Goal: Navigation & Orientation: Find specific page/section

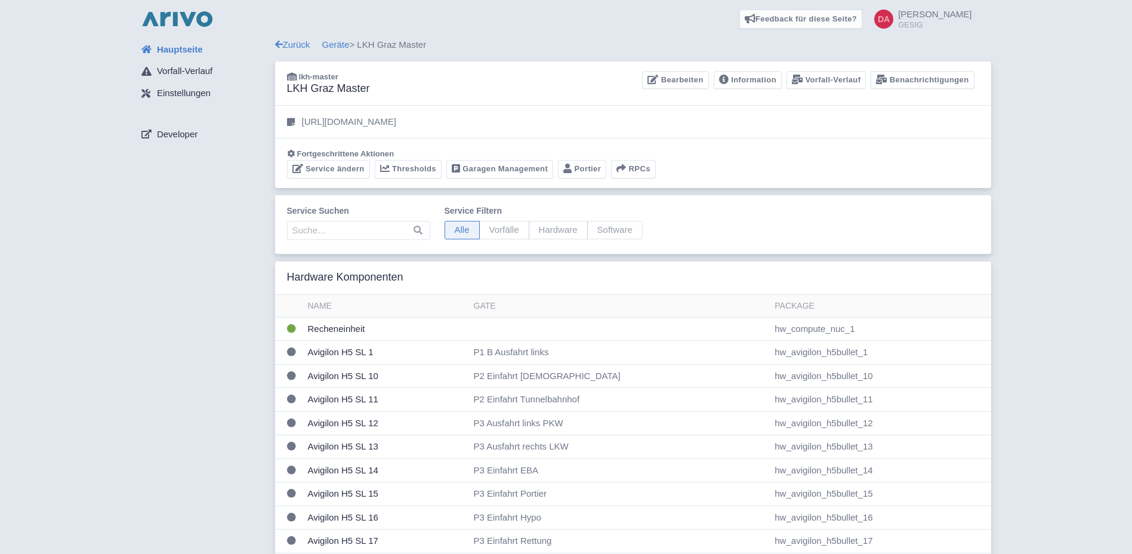
click at [176, 18] on img at bounding box center [177, 19] width 76 height 19
click at [175, 50] on span "Hauptseite" at bounding box center [180, 50] width 46 height 14
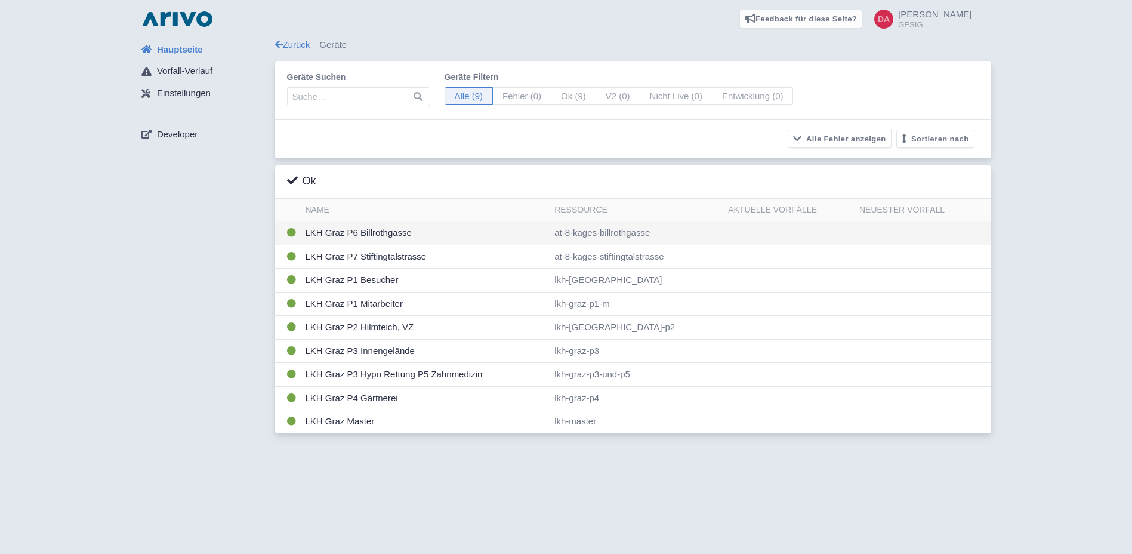
click at [452, 241] on td "LKH Graz P6 Billrothgasse" at bounding box center [426, 233] width 250 height 24
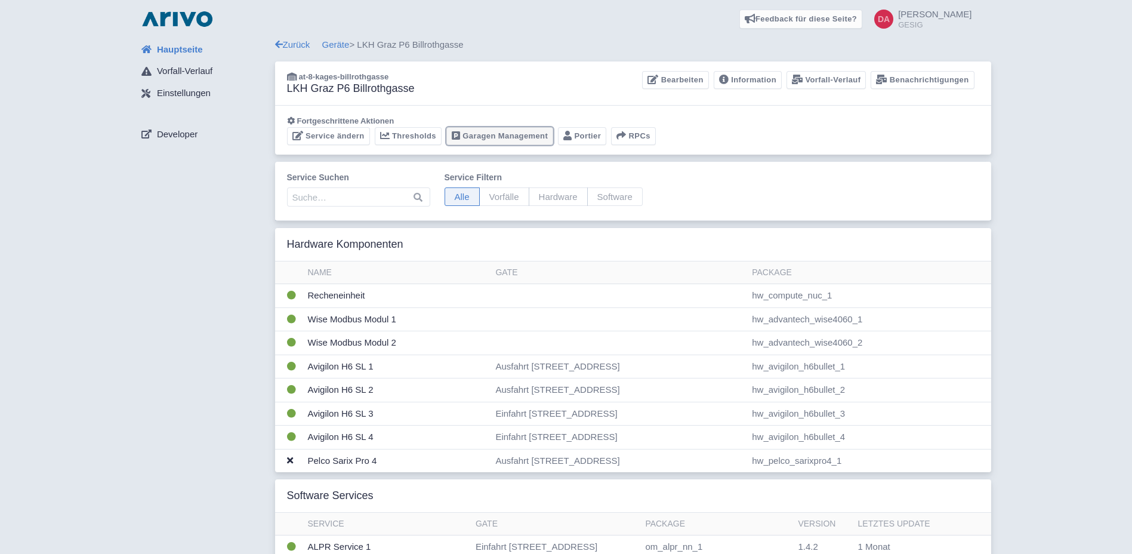
click at [528, 135] on link "Garagen Management" at bounding box center [500, 136] width 107 height 19
click at [177, 47] on span "Hauptseite" at bounding box center [180, 50] width 46 height 14
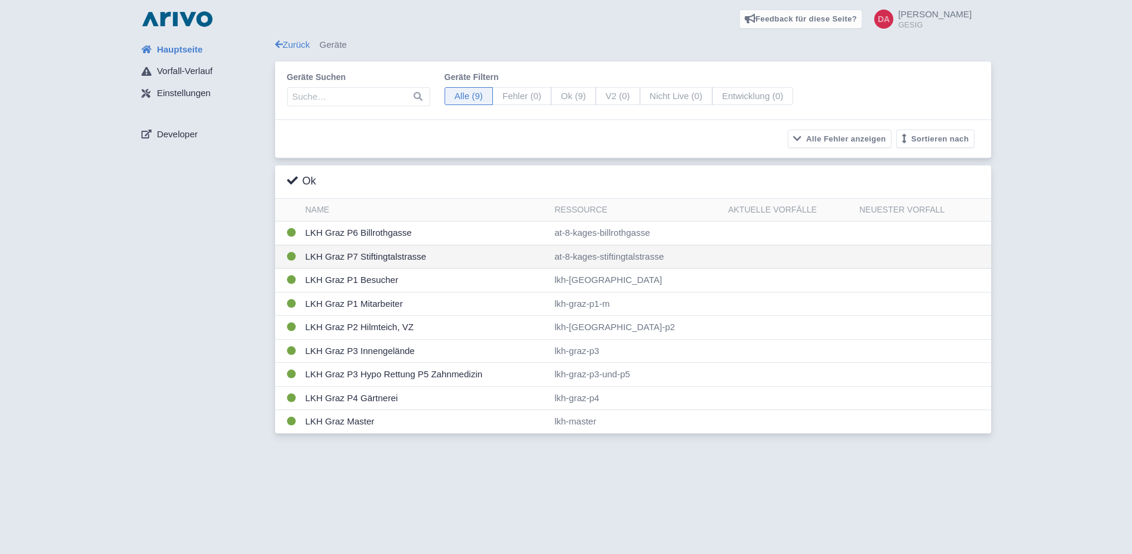
click at [417, 256] on td "LKH Graz P7 Stiftingtalstrasse" at bounding box center [426, 257] width 250 height 24
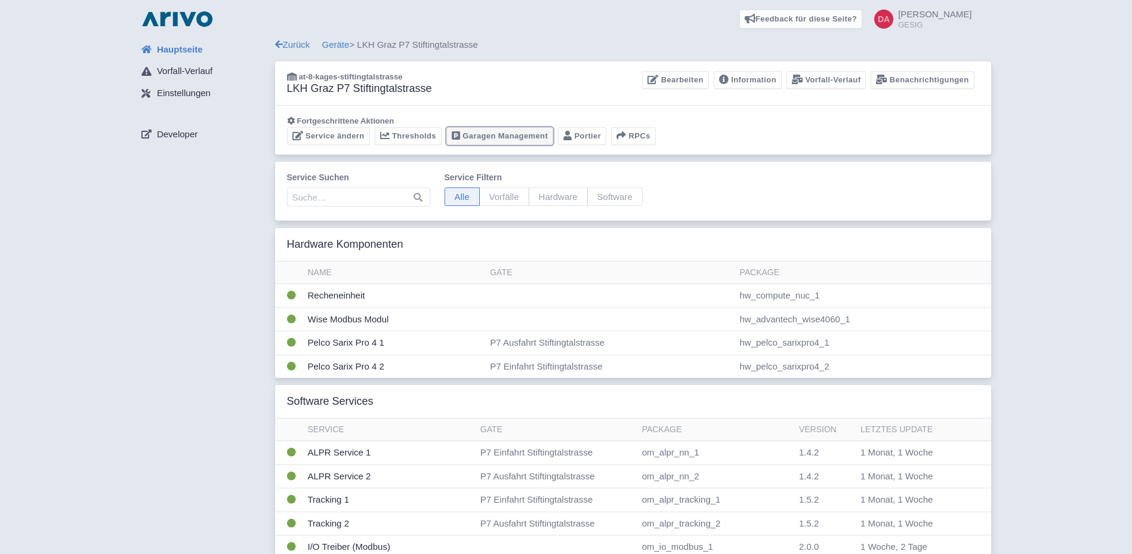
click at [508, 134] on link "Garagen Management" at bounding box center [500, 136] width 107 height 19
click at [164, 53] on span "Hauptseite" at bounding box center [180, 50] width 46 height 14
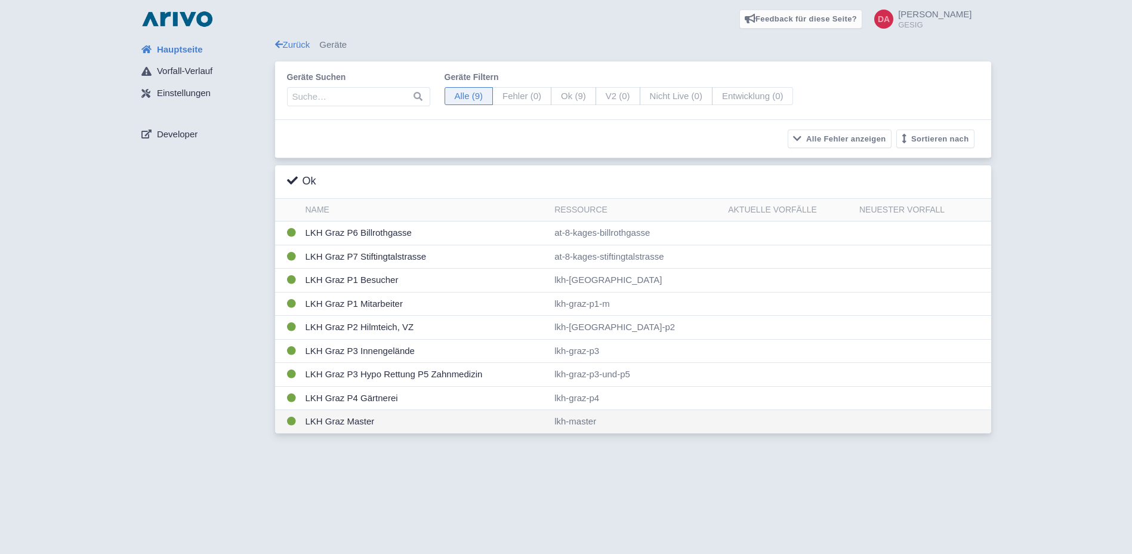
click at [391, 423] on td "LKH Graz Master" at bounding box center [426, 421] width 250 height 23
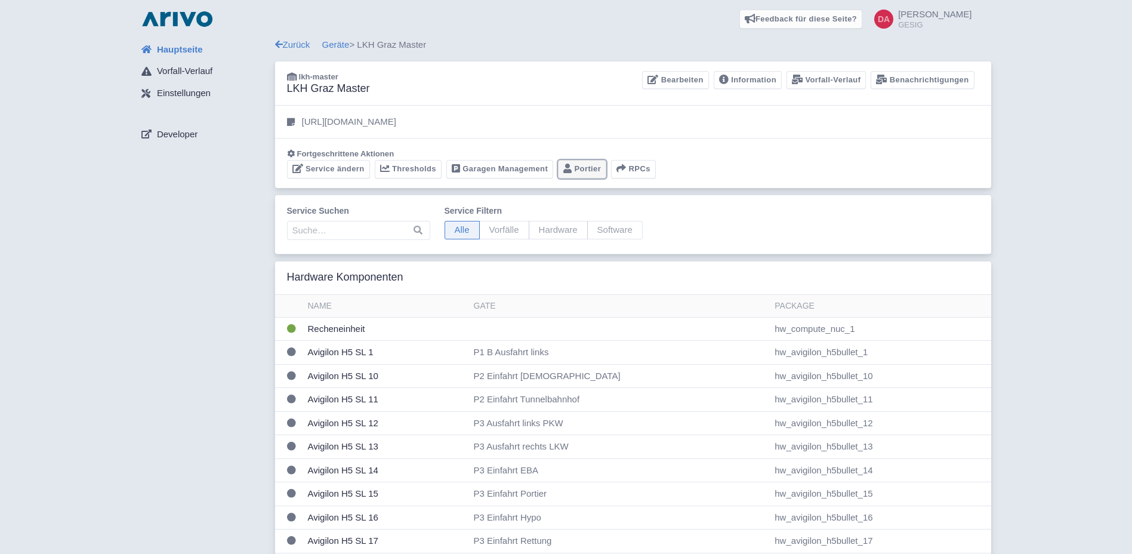
click at [586, 167] on link "Portier" at bounding box center [582, 169] width 48 height 19
click at [518, 167] on link "Garagen Management" at bounding box center [500, 169] width 107 height 19
